Goal: Task Accomplishment & Management: Manage account settings

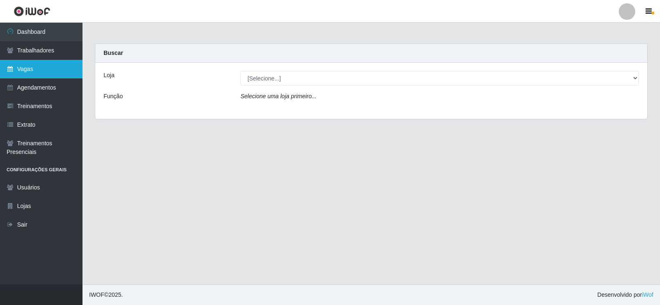
click at [41, 70] on link "Vagas" at bounding box center [41, 69] width 83 height 19
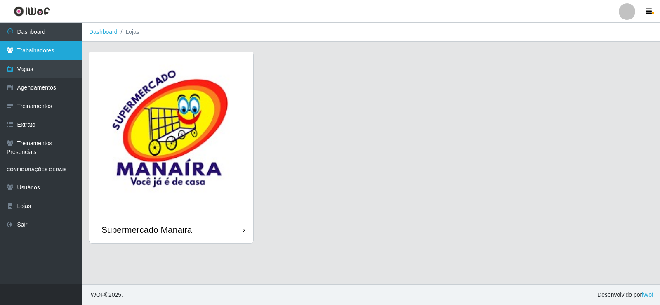
click at [43, 57] on link "Trabalhadores" at bounding box center [41, 50] width 83 height 19
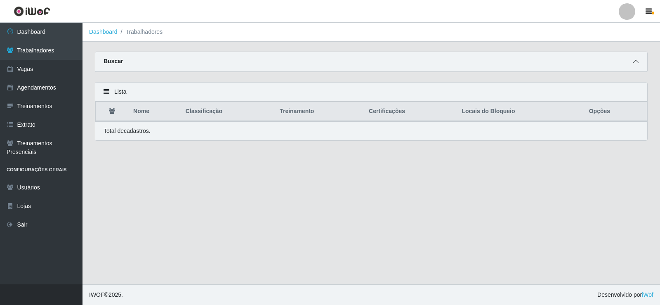
click at [639, 61] on icon at bounding box center [636, 62] width 6 height 6
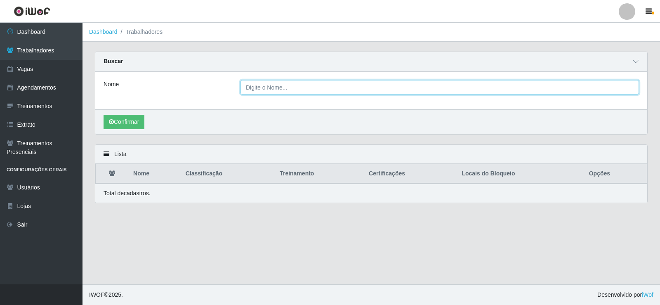
click at [290, 95] on input "Nome" at bounding box center [440, 87] width 399 height 14
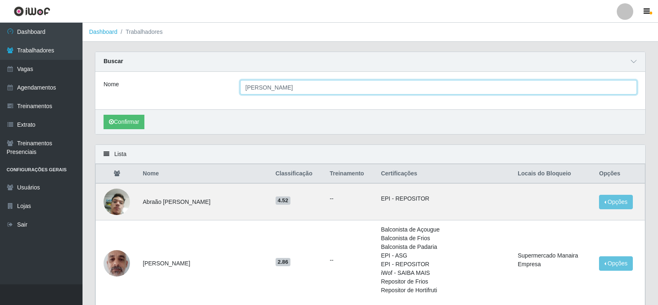
type input "[PERSON_NAME]"
click at [104, 115] on button "Confirmar" at bounding box center [124, 122] width 41 height 14
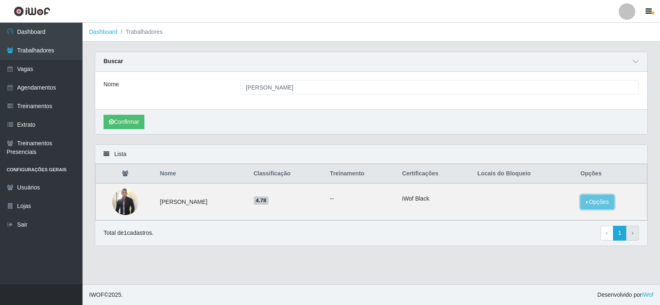
drag, startPoint x: 604, startPoint y: 201, endPoint x: 633, endPoint y: 227, distance: 39.1
click at [604, 201] on button "Opções" at bounding box center [598, 202] width 34 height 14
click at [553, 216] on button "Bloquear - Loja" at bounding box center [546, 209] width 66 height 17
click at [544, 210] on div "Carregando... Banir trabalhador × Selecione a loja a qual o usuário deve ser ba…" at bounding box center [330, 152] width 660 height 305
click at [599, 203] on button "Opções" at bounding box center [598, 202] width 34 height 14
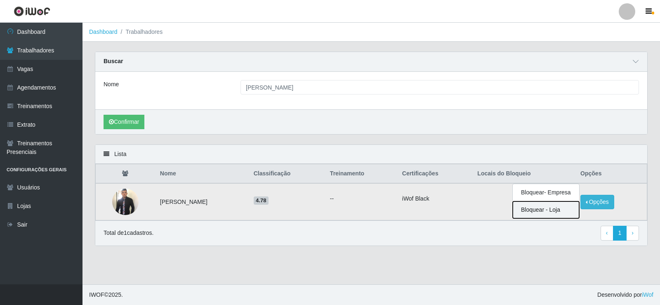
click at [533, 210] on button "Bloquear - Loja" at bounding box center [546, 209] width 66 height 17
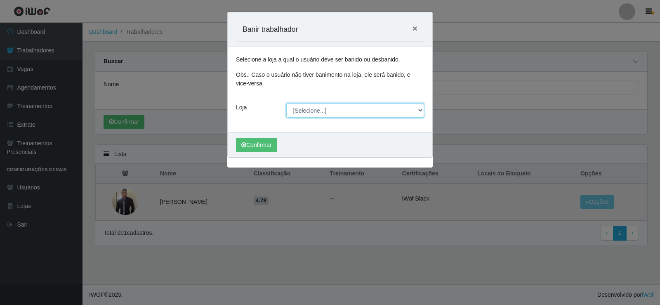
click at [423, 109] on select "[Selecione...] Supermercado Manaira" at bounding box center [355, 110] width 138 height 14
select select "443"
click at [286, 103] on select "[Selecione...] Supermercado Manaira" at bounding box center [355, 110] width 138 height 14
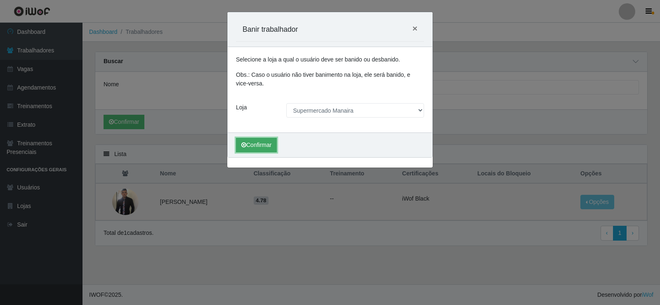
click at [277, 149] on button "Confirmar" at bounding box center [256, 145] width 41 height 14
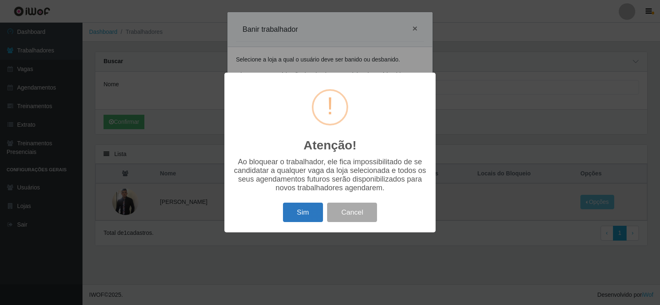
click at [301, 211] on button "Sim" at bounding box center [303, 212] width 40 height 19
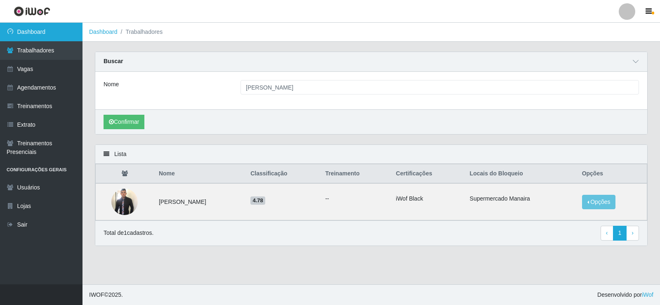
click at [57, 28] on link "Dashboard" at bounding box center [41, 32] width 83 height 19
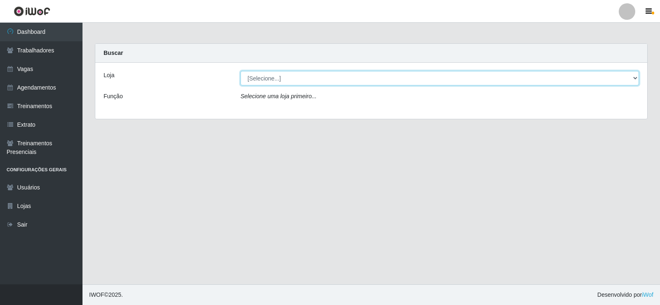
click at [636, 83] on select "[Selecione...] Supermercado Manaira" at bounding box center [440, 78] width 399 height 14
select select "443"
click at [241, 71] on select "[Selecione...] Supermercado Manaira" at bounding box center [440, 78] width 399 height 14
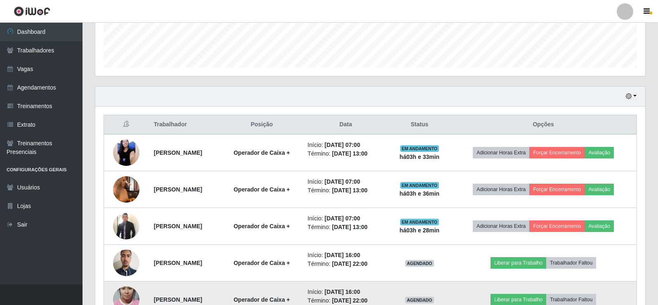
scroll to position [289, 0]
